Goal: Task Accomplishment & Management: Complete application form

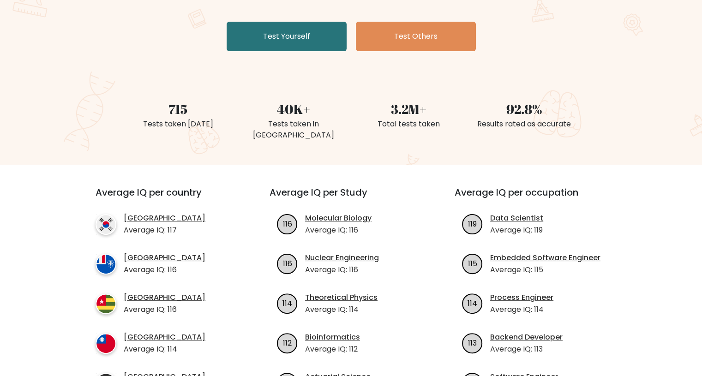
scroll to position [183, 0]
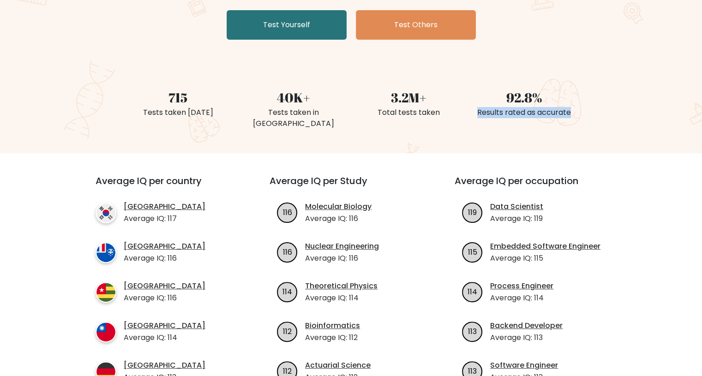
drag, startPoint x: 692, startPoint y: 107, endPoint x: 705, endPoint y: 131, distance: 27.5
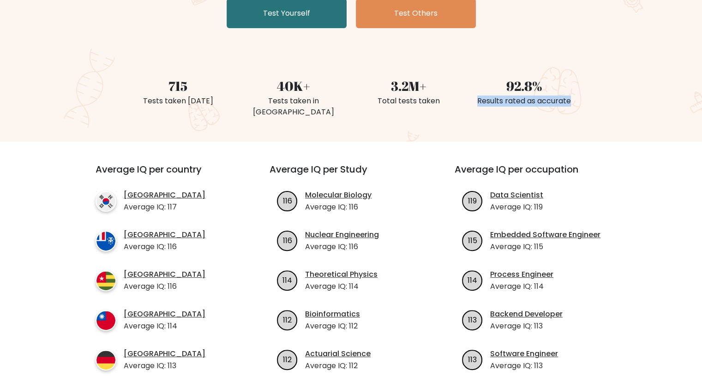
scroll to position [192, 0]
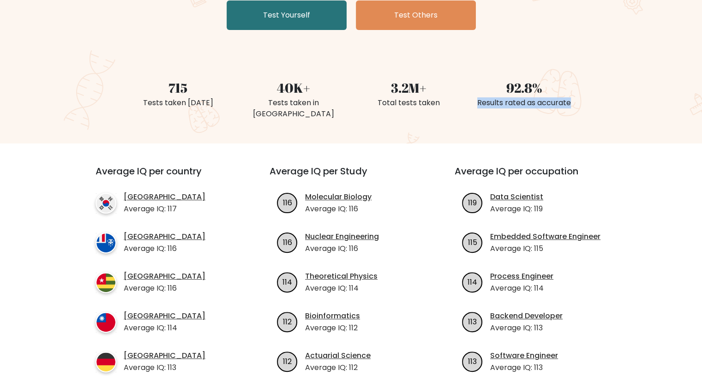
click at [580, 63] on div "92.8% Results rated as accurate" at bounding box center [524, 89] width 115 height 66
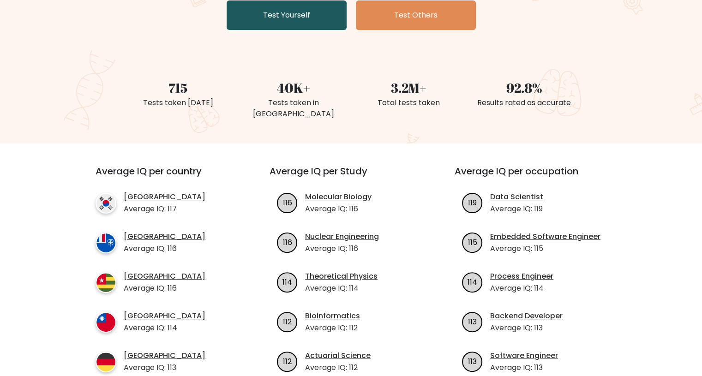
click at [288, 25] on link "Test Yourself" at bounding box center [287, 15] width 120 height 30
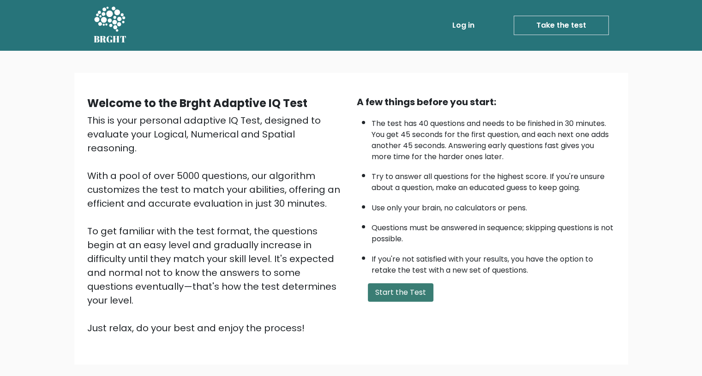
click at [392, 283] on button "Start the Test" at bounding box center [401, 292] width 66 height 18
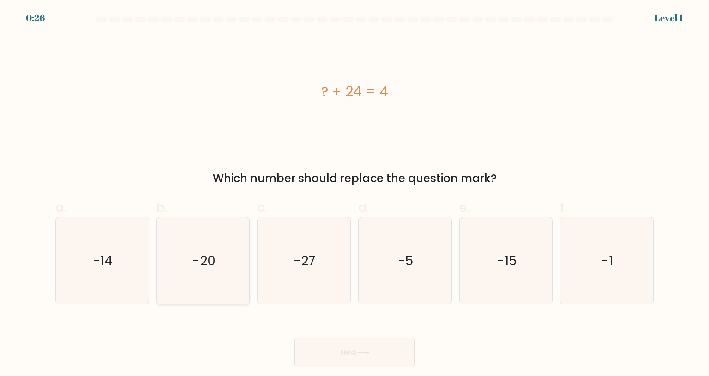
click at [227, 258] on icon "-20" at bounding box center [203, 260] width 87 height 87
click at [355, 194] on input "b. -20" at bounding box center [355, 191] width 0 height 6
radio input "true"
click at [321, 342] on button "Next" at bounding box center [355, 353] width 120 height 30
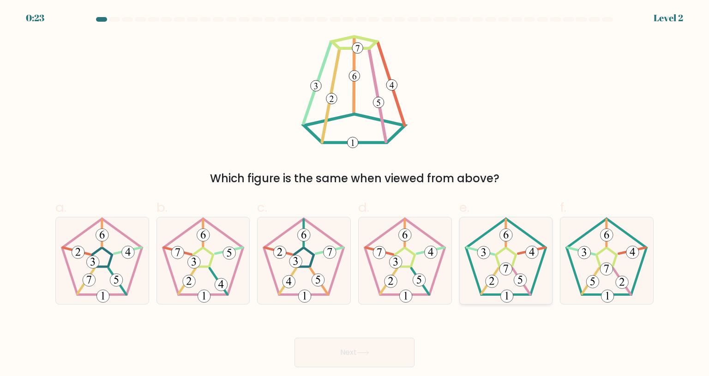
click at [523, 290] on icon at bounding box center [506, 260] width 87 height 87
click at [355, 194] on input "e." at bounding box center [355, 191] width 0 height 6
radio input "true"
click at [596, 279] on 419 at bounding box center [593, 282] width 13 height 13
click at [355, 194] on input "f." at bounding box center [355, 191] width 0 height 6
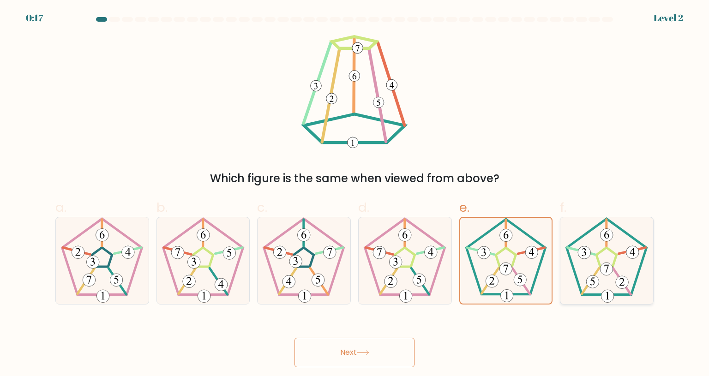
radio input "true"
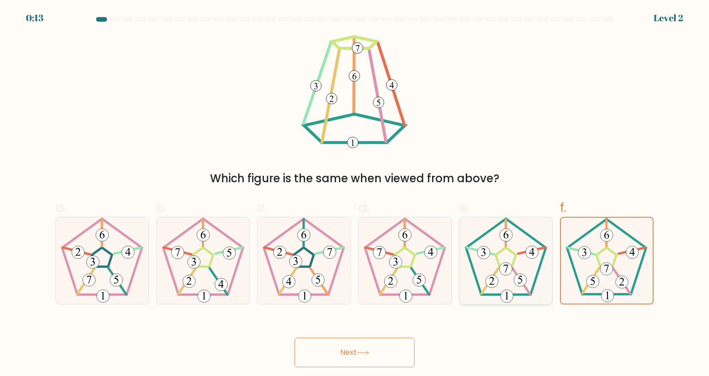
click at [517, 280] on 177 at bounding box center [520, 280] width 13 height 13
click at [355, 194] on input "e." at bounding box center [355, 191] width 0 height 6
radio input "true"
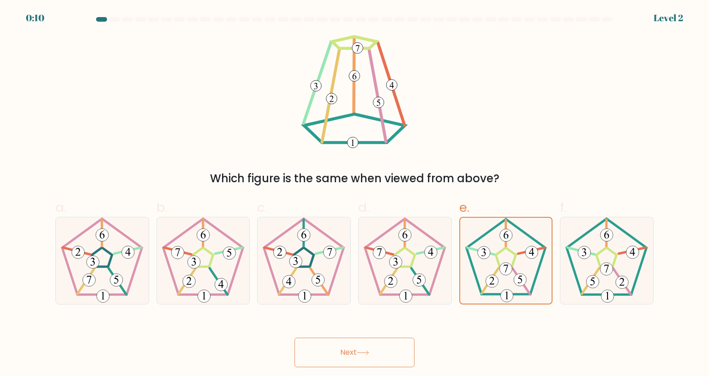
click at [361, 366] on button "Next" at bounding box center [355, 353] width 120 height 30
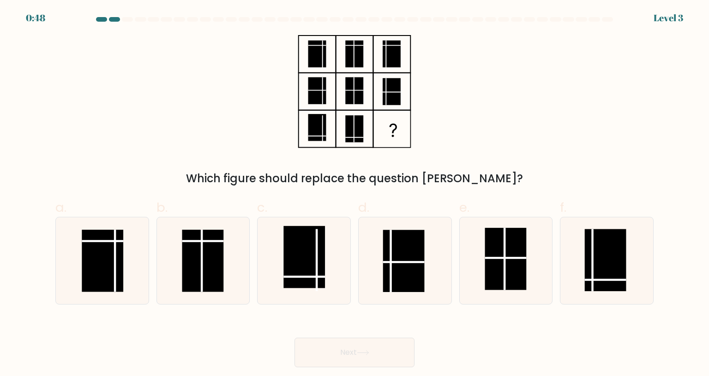
drag, startPoint x: 709, startPoint y: 84, endPoint x: 709, endPoint y: 145, distance: 61.9
click at [709, 145] on form at bounding box center [354, 192] width 709 height 350
click at [523, 18] on at bounding box center [354, 19] width 519 height 5
click at [611, 278] on rect at bounding box center [606, 260] width 42 height 62
click at [355, 194] on input "f." at bounding box center [355, 191] width 0 height 6
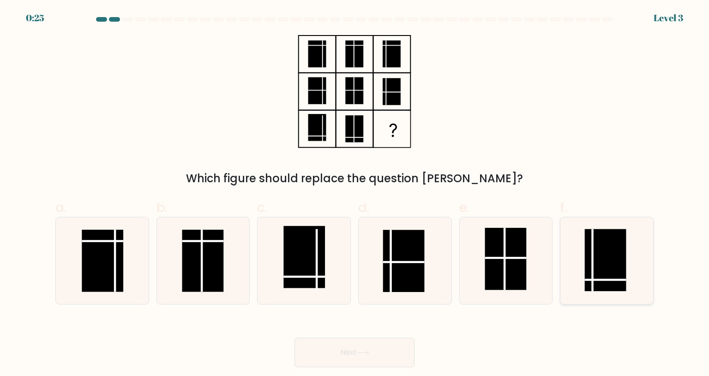
radio input "true"
click at [332, 353] on button "Next" at bounding box center [355, 353] width 120 height 30
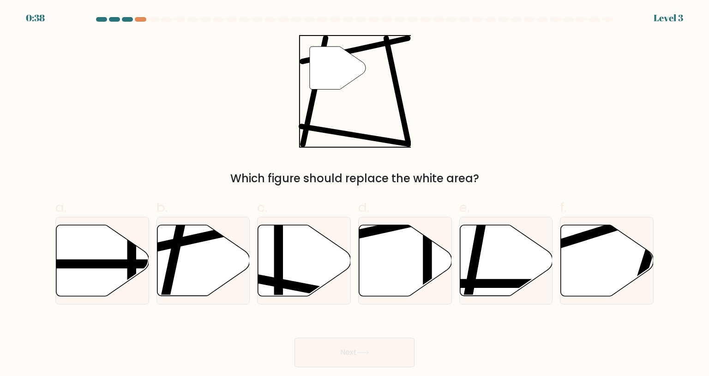
click at [103, 216] on label "a." at bounding box center [102, 251] width 94 height 107
click at [355, 194] on input "a." at bounding box center [355, 191] width 0 height 6
radio input "true"
click at [196, 265] on icon at bounding box center [203, 260] width 93 height 71
click at [355, 194] on input "b." at bounding box center [355, 191] width 0 height 6
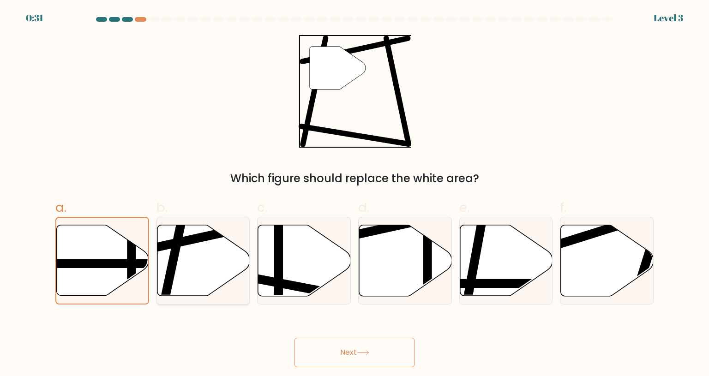
radio input "true"
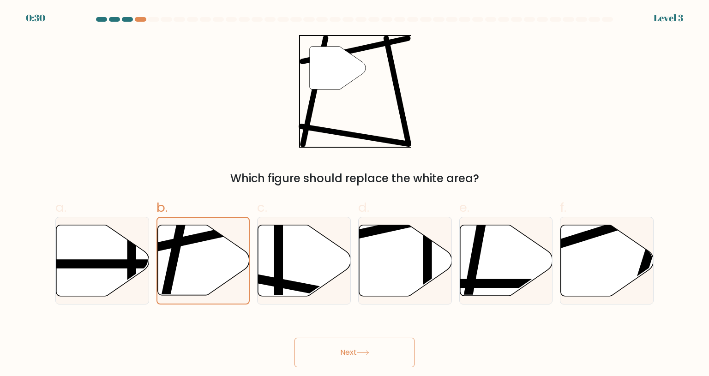
click at [310, 354] on button "Next" at bounding box center [355, 353] width 120 height 30
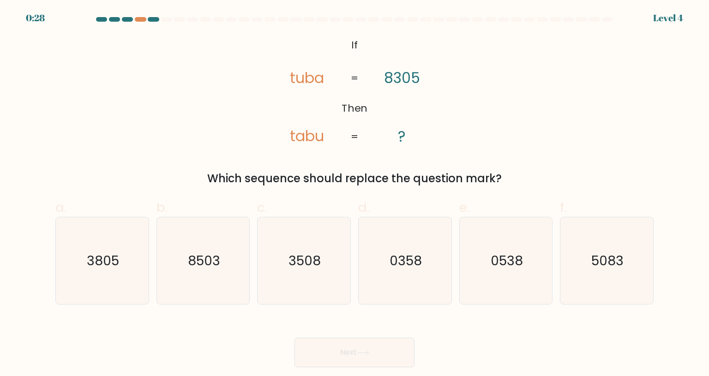
click at [308, 354] on button "Next" at bounding box center [355, 353] width 120 height 30
click at [232, 271] on icon "8503" at bounding box center [203, 260] width 87 height 87
click at [355, 194] on input "b. 8503" at bounding box center [355, 191] width 0 height 6
radio input "true"
click at [373, 334] on div "Next" at bounding box center [354, 342] width 609 height 52
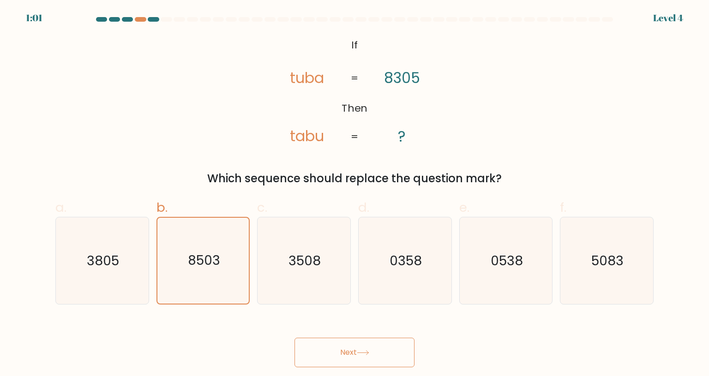
click at [379, 361] on button "Next" at bounding box center [355, 353] width 120 height 30
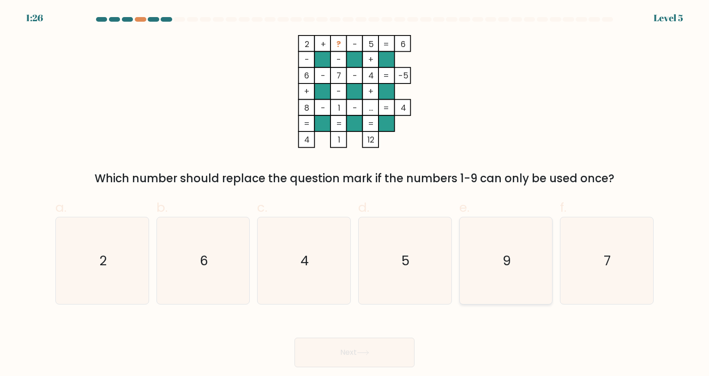
click at [538, 288] on icon "9" at bounding box center [506, 260] width 87 height 87
click at [355, 194] on input "e. 9" at bounding box center [355, 191] width 0 height 6
radio input "true"
click at [400, 347] on button "Next" at bounding box center [355, 353] width 120 height 30
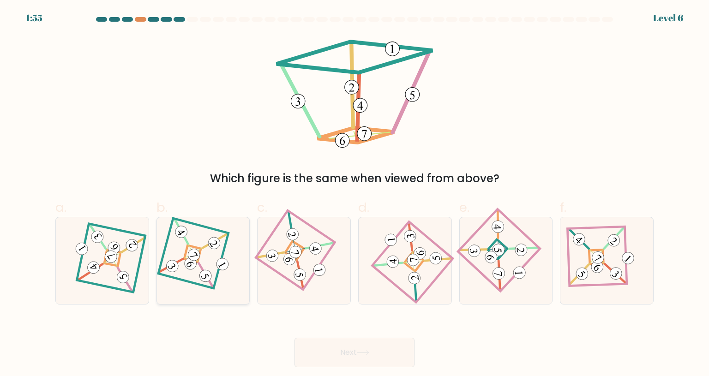
click at [206, 267] on icon at bounding box center [203, 261] width 60 height 70
click at [355, 194] on input "b." at bounding box center [355, 191] width 0 height 6
radio input "true"
drag, startPoint x: 336, startPoint y: 350, endPoint x: 130, endPoint y: 277, distance: 218.7
click at [134, 278] on form at bounding box center [354, 192] width 709 height 350
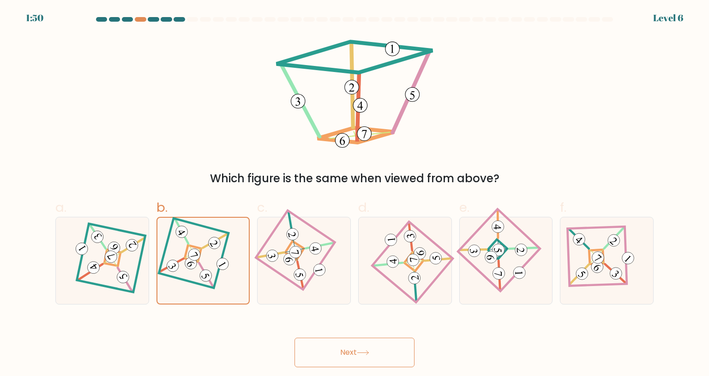
click at [352, 349] on button "Next" at bounding box center [355, 353] width 120 height 30
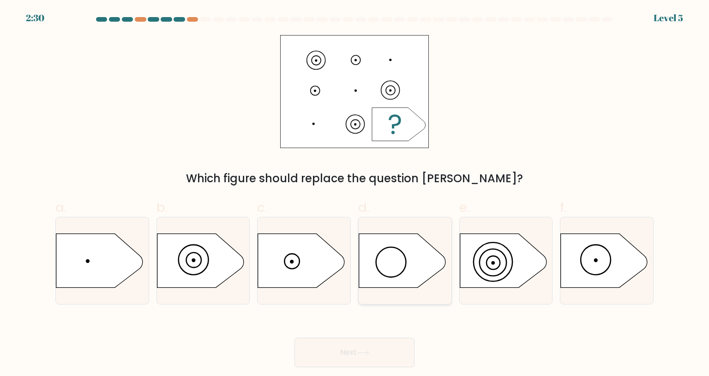
click at [410, 282] on icon at bounding box center [402, 261] width 87 height 54
click at [355, 194] on input "d." at bounding box center [355, 191] width 0 height 6
radio input "true"
click at [399, 324] on div "Next" at bounding box center [354, 342] width 609 height 52
click at [388, 354] on button "Next" at bounding box center [355, 353] width 120 height 30
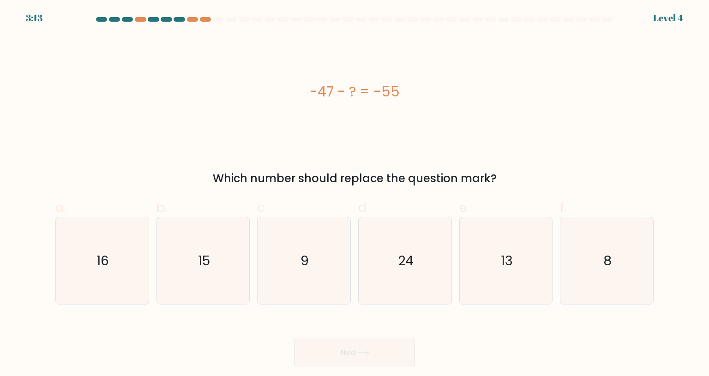
click at [388, 354] on button "Next" at bounding box center [355, 353] width 120 height 30
click at [397, 275] on icon "24" at bounding box center [404, 260] width 87 height 87
click at [355, 194] on input "d. 24" at bounding box center [355, 191] width 0 height 6
radio input "true"
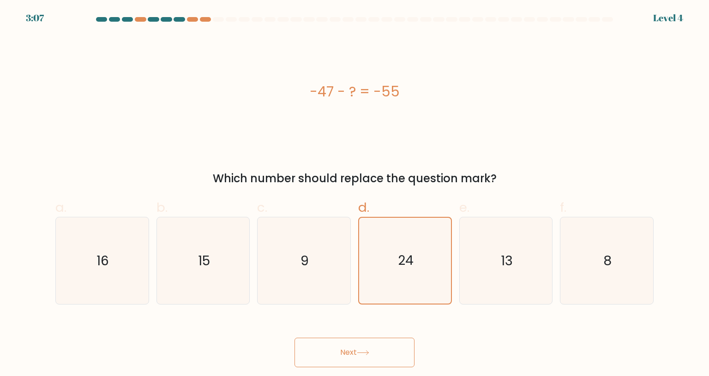
click at [389, 348] on button "Next" at bounding box center [355, 353] width 120 height 30
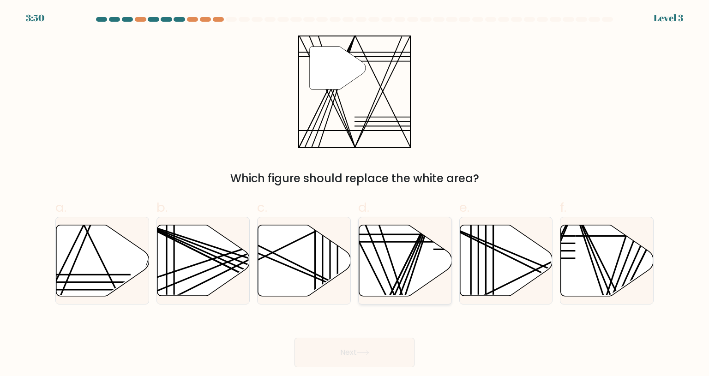
click at [393, 268] on line at bounding box center [403, 300] width 60 height 184
click at [355, 194] on input "d." at bounding box center [355, 191] width 0 height 6
radio input "true"
click at [386, 349] on button "Next" at bounding box center [355, 353] width 120 height 30
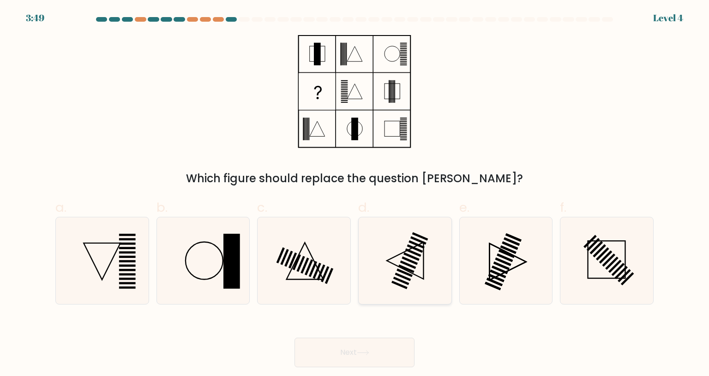
click at [397, 283] on rect at bounding box center [399, 285] width 16 height 8
click at [355, 194] on input "d." at bounding box center [355, 191] width 0 height 6
radio input "true"
click at [399, 340] on button "Next" at bounding box center [355, 353] width 120 height 30
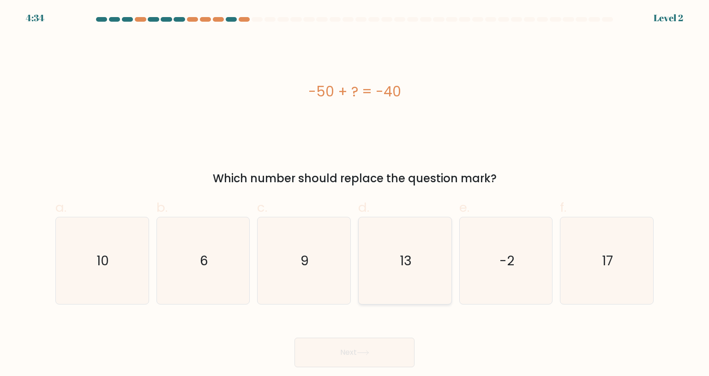
click at [409, 242] on icon "13" at bounding box center [404, 260] width 87 height 87
click at [355, 194] on input "d. 13" at bounding box center [355, 191] width 0 height 6
radio input "true"
click at [403, 325] on div "Next" at bounding box center [354, 342] width 609 height 52
click at [108, 260] on text "10" at bounding box center [103, 261] width 12 height 18
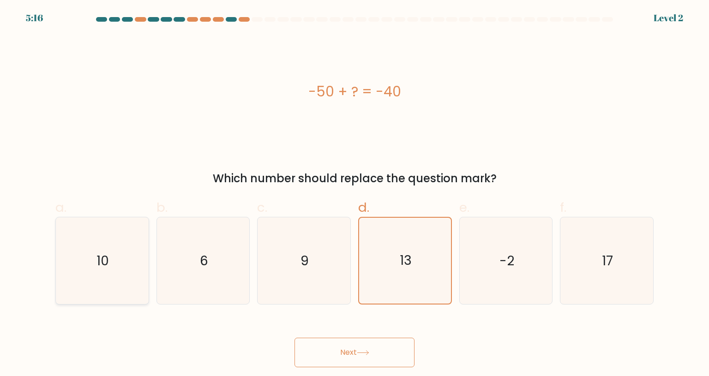
click at [355, 194] on input "a. 10" at bounding box center [355, 191] width 0 height 6
radio input "true"
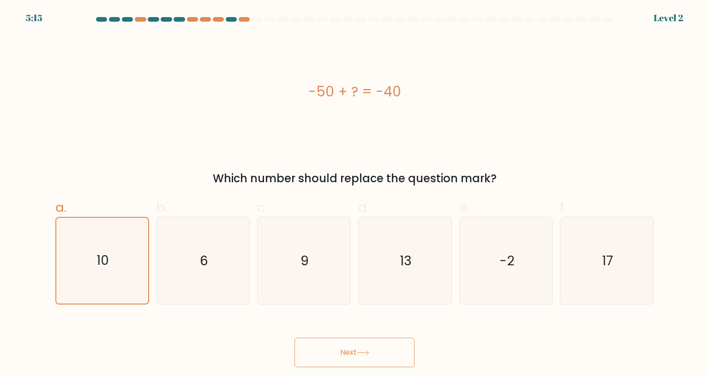
click at [412, 338] on button "Next" at bounding box center [355, 353] width 120 height 30
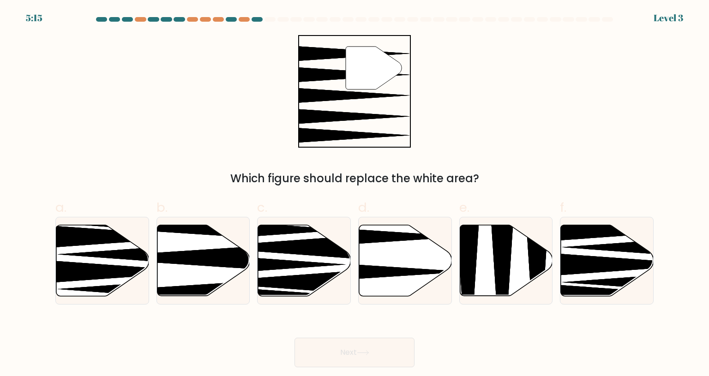
click at [402, 344] on button "Next" at bounding box center [355, 353] width 120 height 30
click at [395, 253] on icon at bounding box center [405, 260] width 93 height 71
click at [355, 194] on input "d." at bounding box center [355, 191] width 0 height 6
radio input "true"
click at [363, 352] on icon at bounding box center [363, 352] width 12 height 5
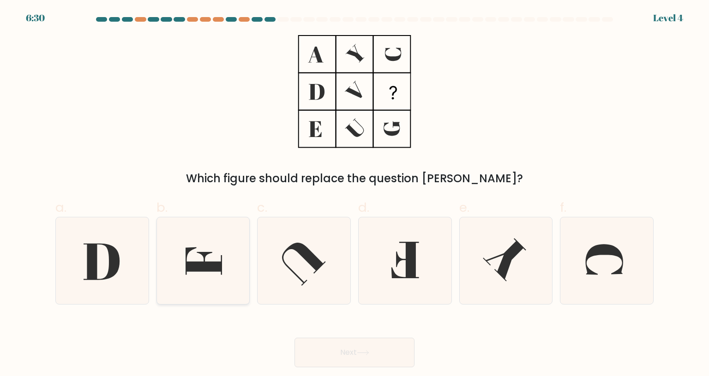
click at [220, 286] on icon at bounding box center [203, 260] width 87 height 87
click at [355, 194] on input "b." at bounding box center [355, 191] width 0 height 6
radio input "true"
click at [382, 346] on button "Next" at bounding box center [355, 353] width 120 height 30
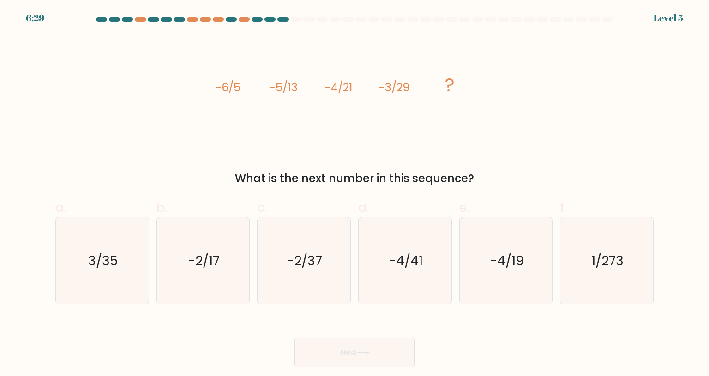
click at [395, 357] on button "Next" at bounding box center [355, 353] width 120 height 30
click at [403, 283] on icon "-4/41" at bounding box center [404, 260] width 87 height 87
click at [355, 194] on input "d. -4/41" at bounding box center [355, 191] width 0 height 6
radio input "true"
click at [377, 348] on button "Next" at bounding box center [355, 353] width 120 height 30
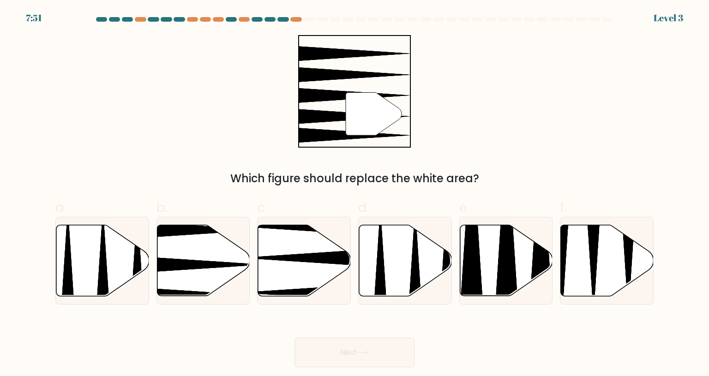
drag, startPoint x: 709, startPoint y: 172, endPoint x: 699, endPoint y: 269, distance: 97.4
click at [699, 269] on form at bounding box center [354, 192] width 709 height 350
click at [516, 310] on form at bounding box center [354, 192] width 709 height 350
click at [489, 283] on icon at bounding box center [506, 260] width 93 height 71
click at [355, 194] on input "e." at bounding box center [355, 191] width 0 height 6
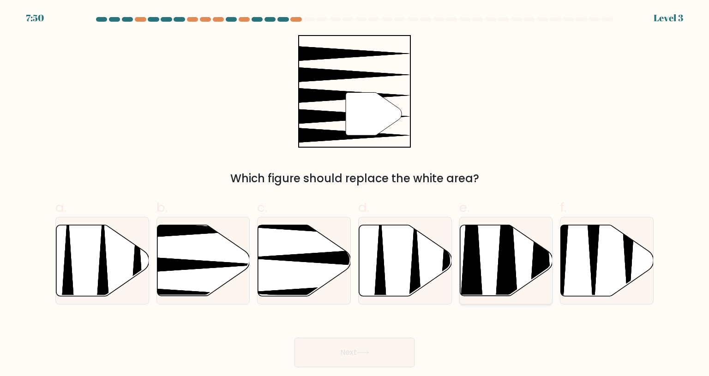
radio input "true"
click at [221, 282] on icon at bounding box center [203, 260] width 93 height 71
click at [355, 194] on input "b." at bounding box center [355, 191] width 0 height 6
radio input "true"
click at [435, 352] on div "Next" at bounding box center [354, 342] width 609 height 52
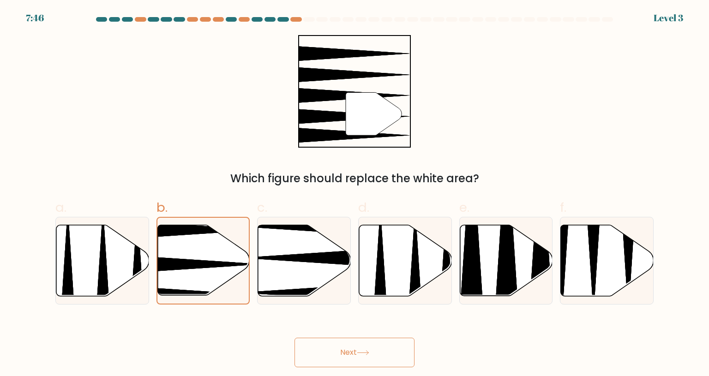
click at [415, 357] on div "Next" at bounding box center [354, 342] width 609 height 52
click at [404, 355] on button "Next" at bounding box center [355, 353] width 120 height 30
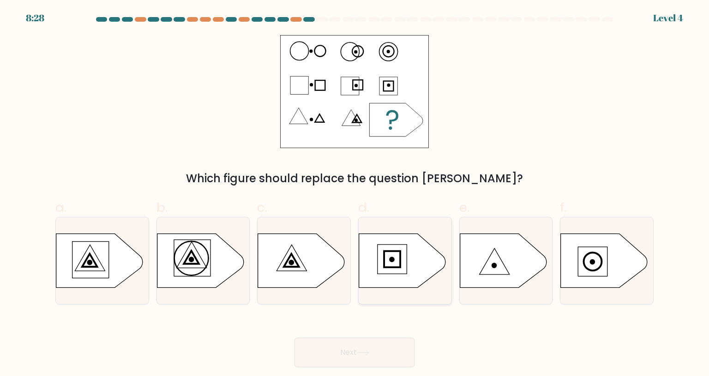
click at [413, 270] on icon at bounding box center [402, 261] width 87 height 54
click at [355, 194] on input "d." at bounding box center [355, 191] width 0 height 6
radio input "true"
click at [276, 270] on icon at bounding box center [301, 261] width 87 height 54
click at [355, 194] on input "c." at bounding box center [355, 191] width 0 height 6
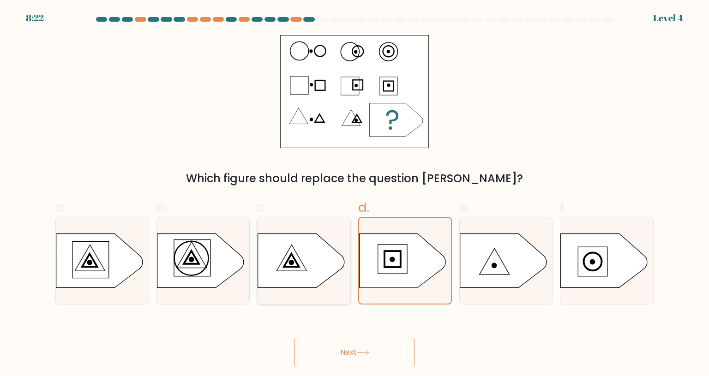
radio input "true"
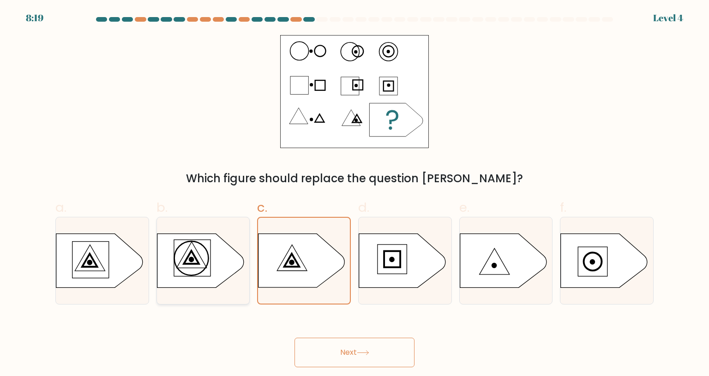
click at [220, 287] on icon at bounding box center [203, 261] width 93 height 55
click at [355, 194] on input "b." at bounding box center [355, 191] width 0 height 6
radio input "true"
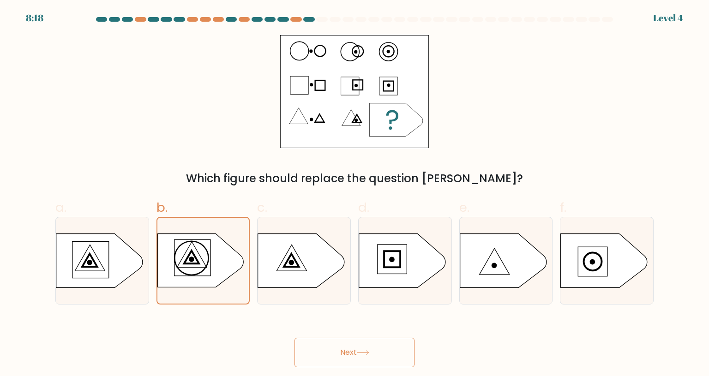
click at [345, 332] on div "Next" at bounding box center [354, 342] width 609 height 52
click at [364, 348] on button "Next" at bounding box center [355, 353] width 120 height 30
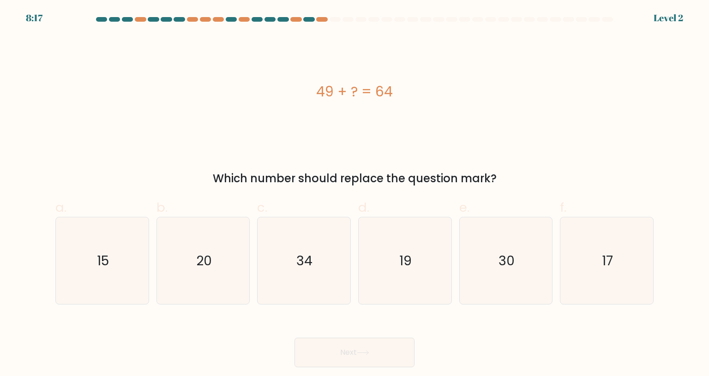
click at [364, 348] on button "Next" at bounding box center [355, 353] width 120 height 30
click at [370, 295] on icon "19" at bounding box center [404, 260] width 87 height 87
click at [355, 194] on input "d. 19" at bounding box center [355, 191] width 0 height 6
radio input "true"
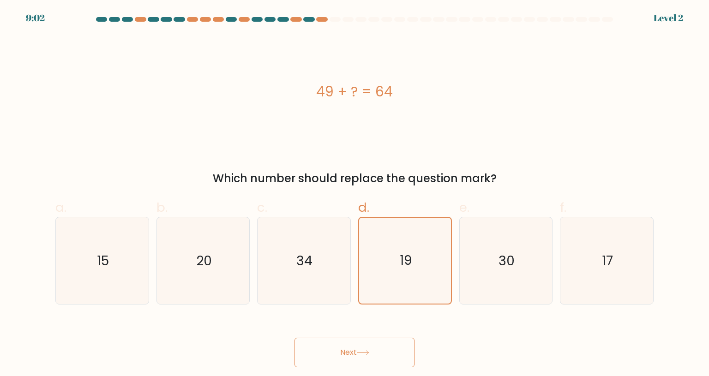
click at [389, 328] on div "Next" at bounding box center [354, 342] width 609 height 52
click at [388, 336] on div "Next" at bounding box center [354, 342] width 609 height 52
click at [403, 353] on button "Next" at bounding box center [355, 353] width 120 height 30
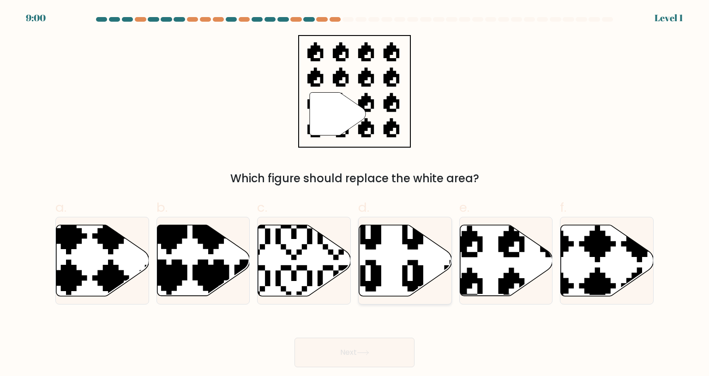
click at [433, 249] on icon at bounding box center [405, 260] width 93 height 71
click at [355, 194] on input "d." at bounding box center [355, 191] width 0 height 6
radio input "true"
click at [388, 342] on button "Next" at bounding box center [355, 353] width 120 height 30
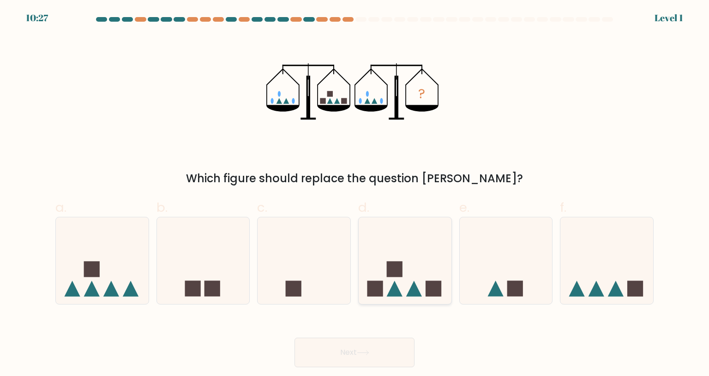
click at [397, 257] on icon at bounding box center [405, 260] width 93 height 77
click at [355, 194] on input "d." at bounding box center [355, 191] width 0 height 6
radio input "true"
click at [375, 360] on button "Next" at bounding box center [355, 353] width 120 height 30
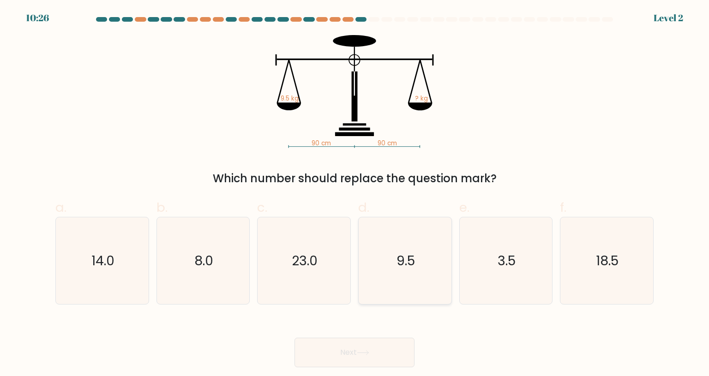
click at [396, 285] on icon "9.5" at bounding box center [404, 260] width 87 height 87
click at [355, 194] on input "d. 9.5" at bounding box center [355, 191] width 0 height 6
radio input "true"
click at [387, 330] on div "Next" at bounding box center [354, 342] width 609 height 52
click at [390, 336] on div "Next" at bounding box center [354, 342] width 609 height 52
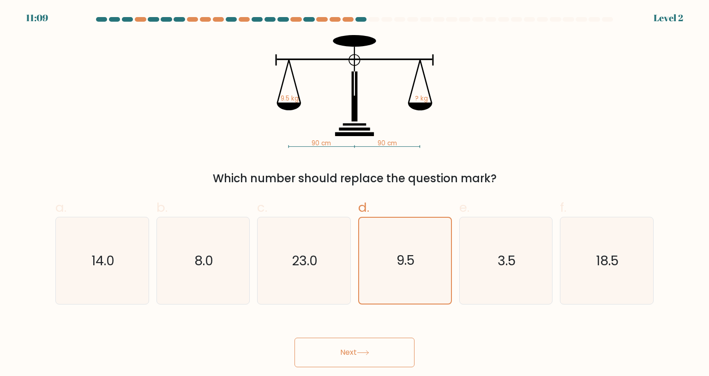
click at [393, 341] on button "Next" at bounding box center [355, 353] width 120 height 30
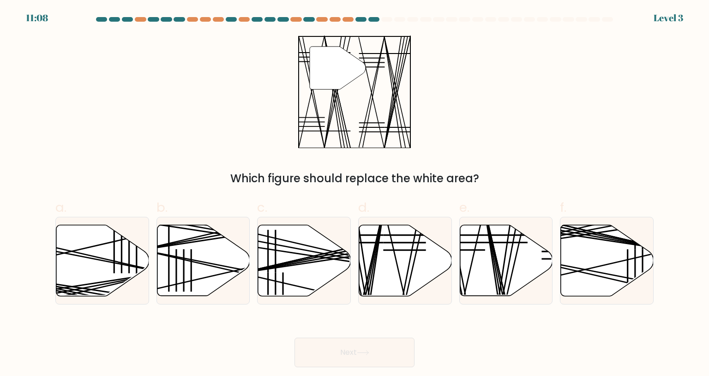
click at [395, 340] on button "Next" at bounding box center [355, 353] width 120 height 30
click at [391, 274] on icon at bounding box center [405, 260] width 93 height 71
click at [355, 194] on input "d." at bounding box center [355, 191] width 0 height 6
radio input "true"
drag, startPoint x: 398, startPoint y: 334, endPoint x: 401, endPoint y: 346, distance: 12.7
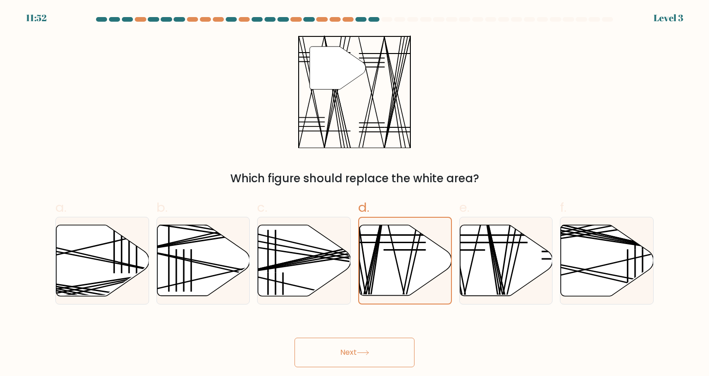
click at [401, 346] on div "Next" at bounding box center [354, 342] width 609 height 52
click at [401, 346] on button "Next" at bounding box center [355, 353] width 120 height 30
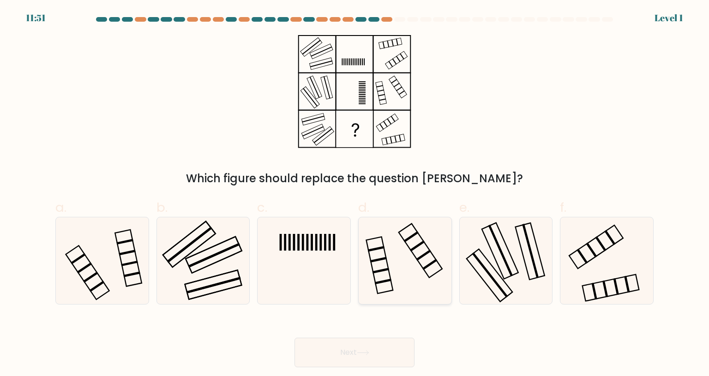
click at [408, 273] on icon at bounding box center [404, 260] width 87 height 87
click at [355, 194] on input "d." at bounding box center [355, 191] width 0 height 6
radio input "true"
click at [399, 340] on button "Next" at bounding box center [355, 353] width 120 height 30
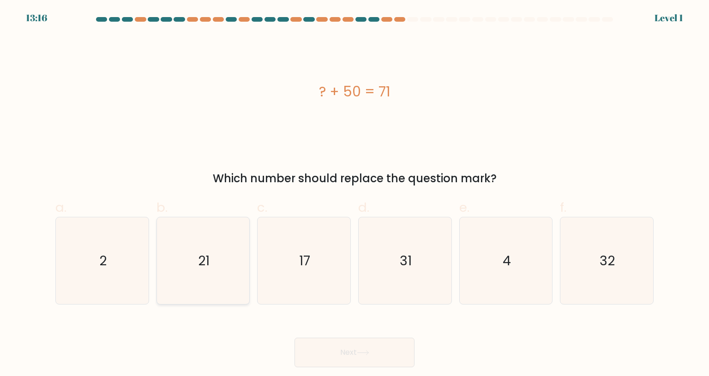
click at [169, 274] on icon "21" at bounding box center [203, 260] width 87 height 87
click at [355, 194] on input "b. 21" at bounding box center [355, 191] width 0 height 6
radio input "true"
click at [376, 351] on button "Next" at bounding box center [355, 353] width 120 height 30
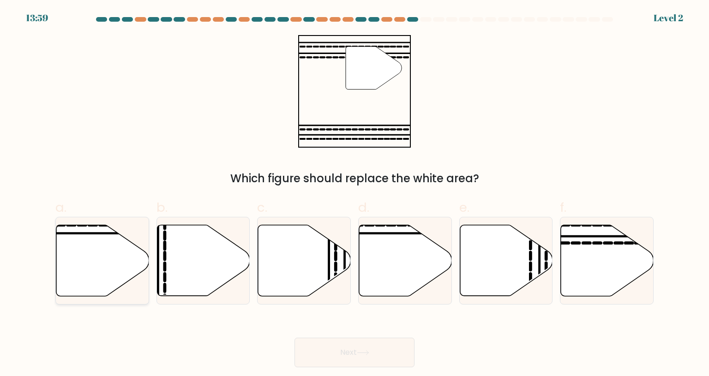
click at [103, 271] on icon at bounding box center [102, 260] width 93 height 71
click at [355, 194] on input "a." at bounding box center [355, 191] width 0 height 6
radio input "true"
click at [370, 356] on button "Next" at bounding box center [355, 353] width 120 height 30
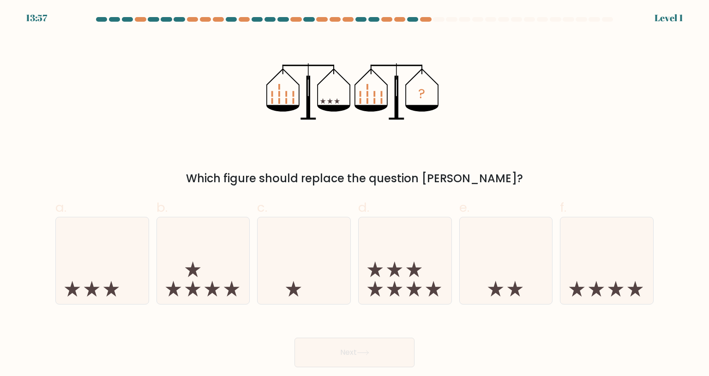
click at [353, 289] on div "c." at bounding box center [303, 251] width 101 height 107
click at [332, 289] on icon at bounding box center [304, 260] width 93 height 77
click at [355, 194] on input "c." at bounding box center [355, 191] width 0 height 6
radio input "true"
click at [399, 359] on button "Next" at bounding box center [355, 353] width 120 height 30
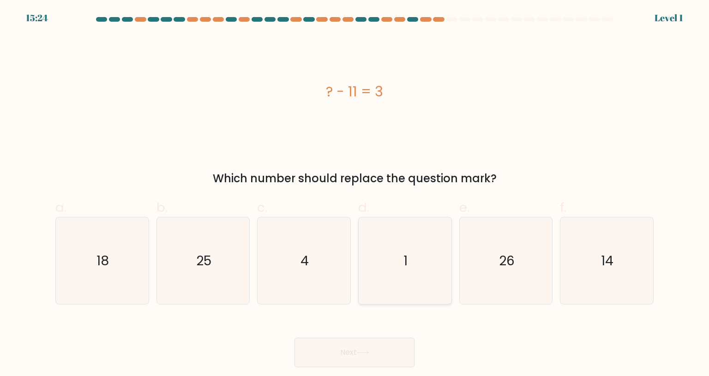
click at [417, 294] on icon "1" at bounding box center [404, 260] width 87 height 87
click at [355, 194] on input "d. 1" at bounding box center [355, 191] width 0 height 6
radio input "true"
click at [611, 250] on icon "14" at bounding box center [606, 260] width 87 height 87
click at [355, 194] on input "f. 14" at bounding box center [355, 191] width 0 height 6
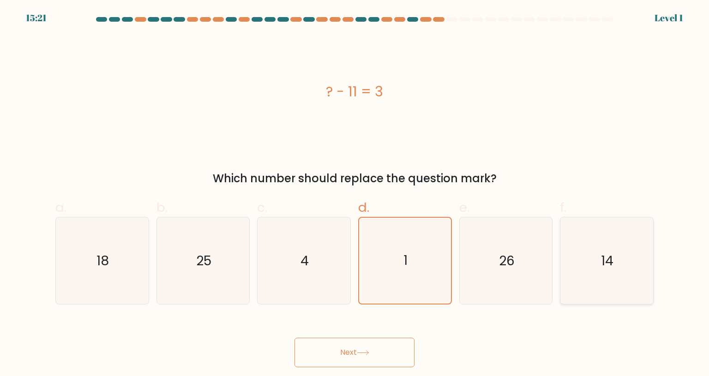
radio input "true"
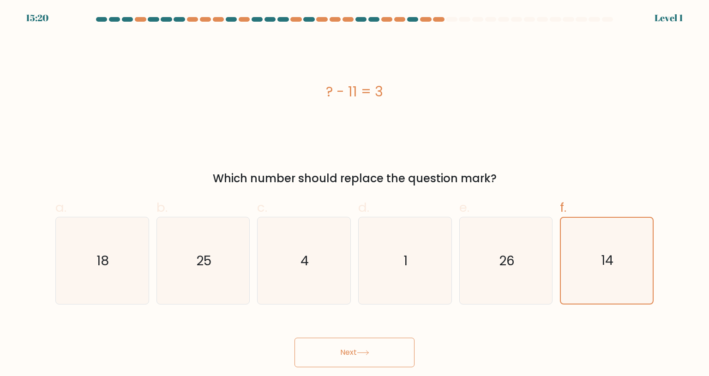
click at [401, 334] on div "Next" at bounding box center [354, 342] width 609 height 52
click at [407, 352] on button "Next" at bounding box center [355, 353] width 120 height 30
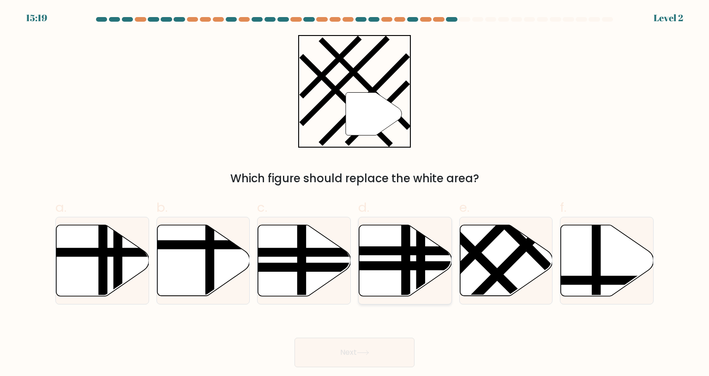
click at [410, 227] on icon at bounding box center [405, 260] width 93 height 71
click at [355, 194] on input "d." at bounding box center [355, 191] width 0 height 6
radio input "true"
click at [499, 238] on icon at bounding box center [506, 260] width 93 height 71
click at [355, 194] on input "e." at bounding box center [355, 191] width 0 height 6
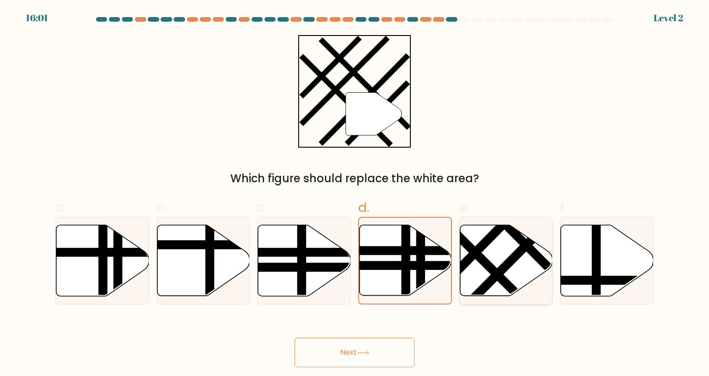
radio input "true"
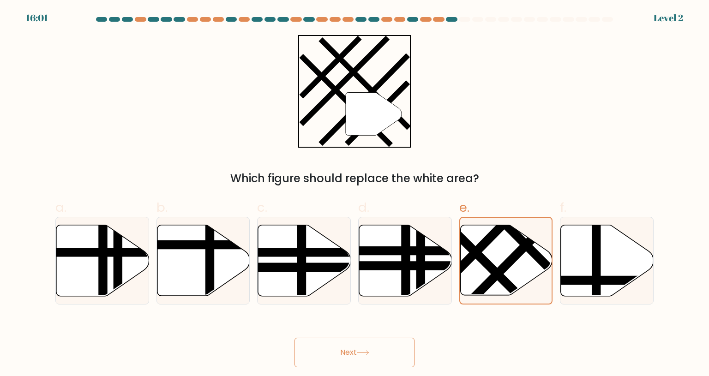
click at [380, 357] on button "Next" at bounding box center [355, 353] width 120 height 30
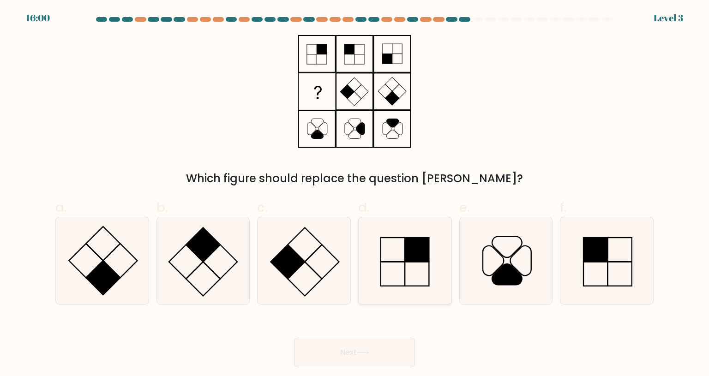
click at [445, 302] on icon at bounding box center [404, 260] width 87 height 87
click at [355, 194] on input "d." at bounding box center [355, 191] width 0 height 6
radio input "true"
click at [403, 340] on button "Next" at bounding box center [355, 353] width 120 height 30
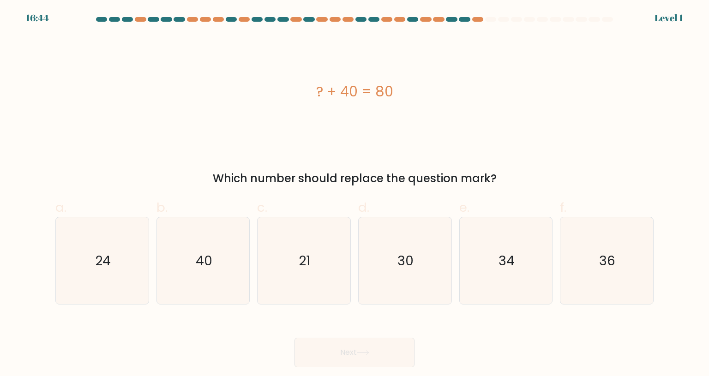
click at [402, 356] on button "Next" at bounding box center [355, 353] width 120 height 30
click at [473, 266] on icon "34" at bounding box center [506, 260] width 87 height 87
click at [355, 194] on input "e. 34" at bounding box center [355, 191] width 0 height 6
radio input "true"
click at [403, 350] on button "Next" at bounding box center [355, 353] width 120 height 30
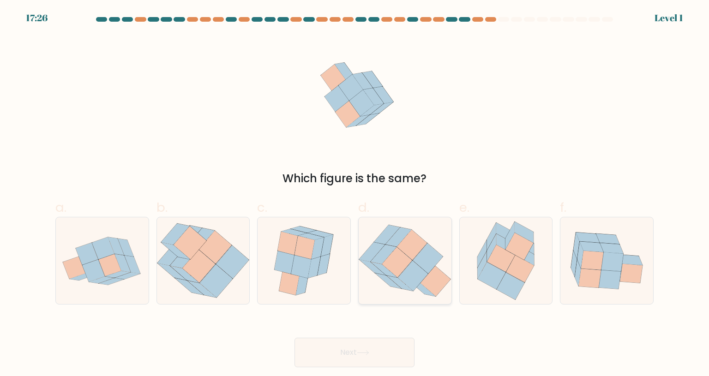
click at [417, 271] on icon at bounding box center [413, 276] width 30 height 30
click at [355, 194] on input "d." at bounding box center [355, 191] width 0 height 6
radio input "true"
click at [398, 345] on button "Next" at bounding box center [355, 353] width 120 height 30
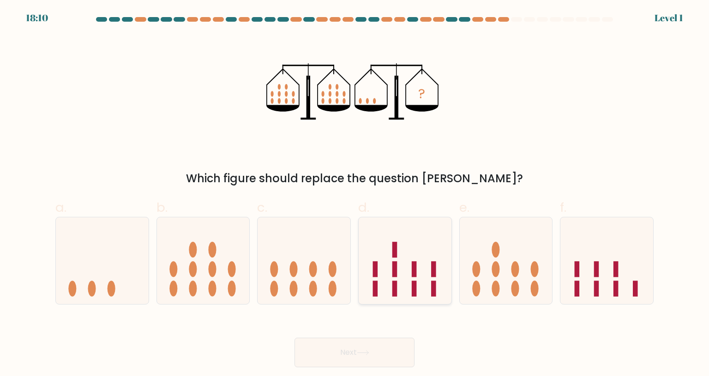
click at [413, 277] on rect at bounding box center [414, 269] width 5 height 16
click at [355, 194] on input "d." at bounding box center [355, 191] width 0 height 6
radio input "true"
click at [409, 345] on button "Next" at bounding box center [355, 353] width 120 height 30
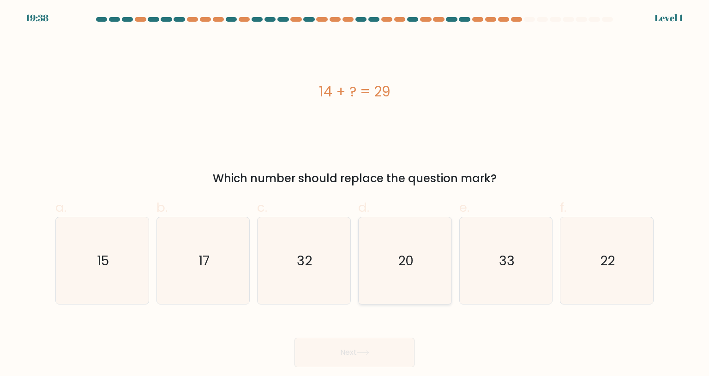
click at [419, 257] on icon "20" at bounding box center [404, 260] width 87 height 87
click at [355, 194] on input "d. 20" at bounding box center [355, 191] width 0 height 6
radio input "true"
click at [390, 337] on div "Next" at bounding box center [354, 342] width 609 height 52
click at [107, 253] on text "15" at bounding box center [103, 261] width 12 height 18
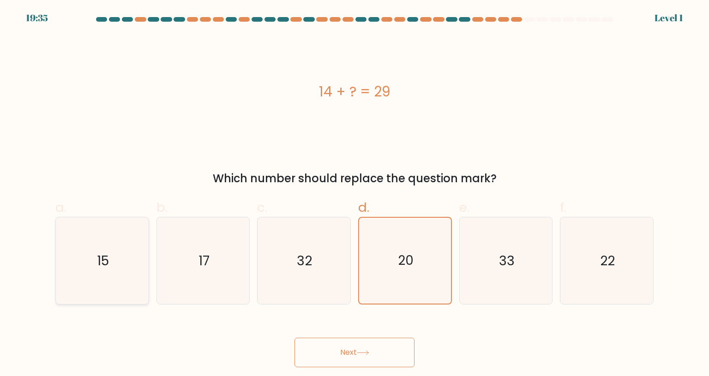
click at [355, 194] on input "a. 15" at bounding box center [355, 191] width 0 height 6
radio input "true"
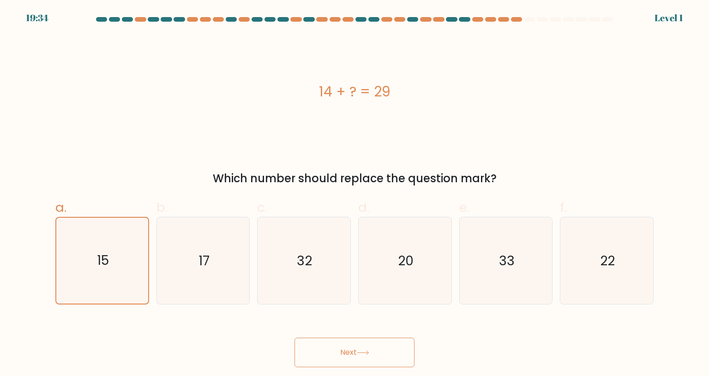
click at [332, 343] on button "Next" at bounding box center [355, 353] width 120 height 30
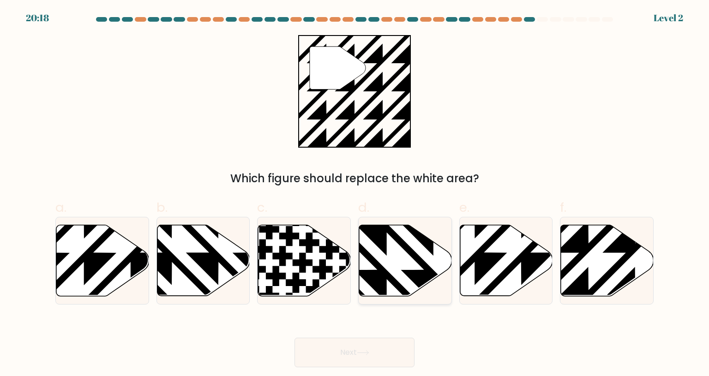
click at [376, 271] on icon at bounding box center [433, 223] width 187 height 187
click at [355, 194] on input "d." at bounding box center [355, 191] width 0 height 6
radio input "true"
click at [387, 347] on button "Next" at bounding box center [355, 353] width 120 height 30
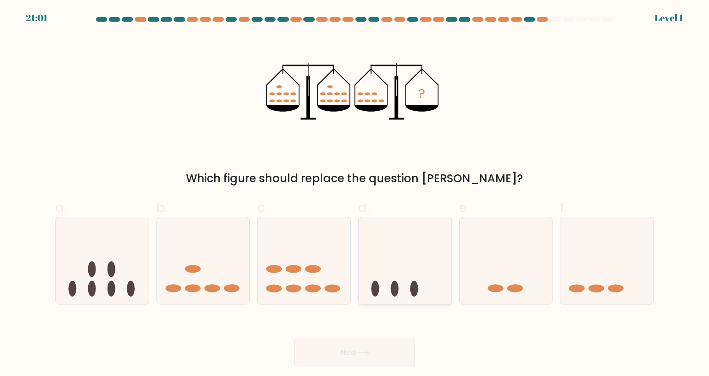
click at [409, 253] on icon at bounding box center [405, 260] width 93 height 77
click at [355, 194] on input "d." at bounding box center [355, 191] width 0 height 6
radio input "true"
click at [360, 343] on button "Next" at bounding box center [355, 353] width 120 height 30
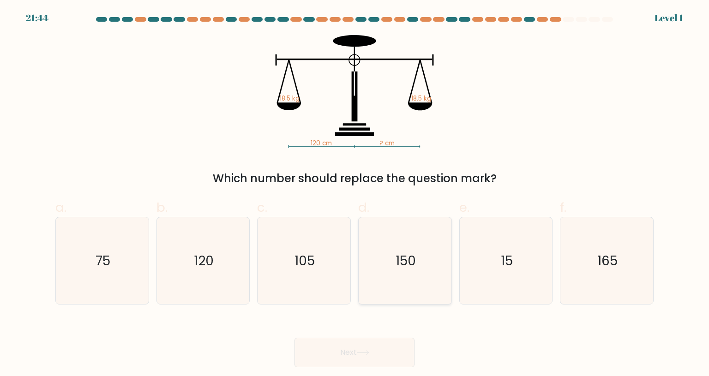
click at [414, 269] on text "150" at bounding box center [406, 261] width 20 height 18
click at [355, 194] on input "d. 150" at bounding box center [355, 191] width 0 height 6
radio input "true"
click at [370, 339] on button "Next" at bounding box center [355, 353] width 120 height 30
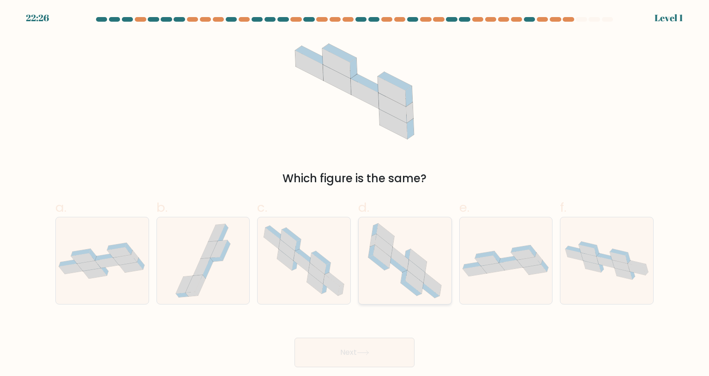
click at [425, 266] on icon at bounding box center [418, 260] width 18 height 23
click at [355, 194] on input "d." at bounding box center [355, 191] width 0 height 6
radio input "true"
click at [391, 346] on button "Next" at bounding box center [355, 353] width 120 height 30
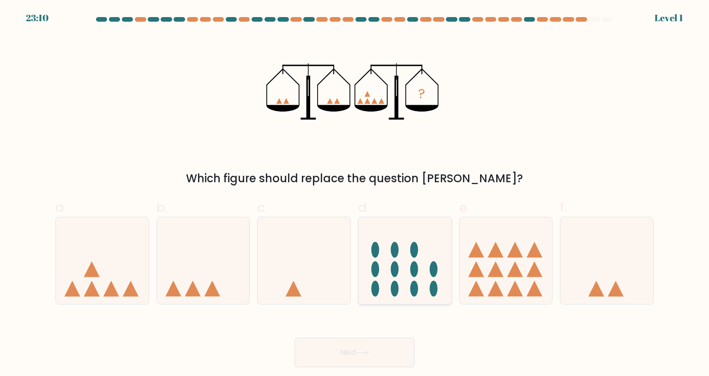
click at [375, 287] on ellipse at bounding box center [375, 289] width 8 height 16
click at [355, 194] on input "d." at bounding box center [355, 191] width 0 height 6
radio input "true"
click at [376, 362] on button "Next" at bounding box center [355, 353] width 120 height 30
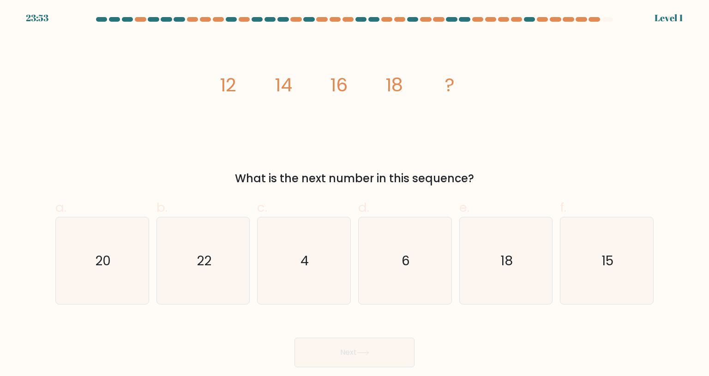
click at [406, 253] on text "6" at bounding box center [406, 261] width 8 height 18
click at [355, 194] on input "d. 6" at bounding box center [355, 191] width 0 height 6
radio input "true"
click at [388, 348] on button "Next" at bounding box center [355, 353] width 120 height 30
